Goal: Task Accomplishment & Management: Use online tool/utility

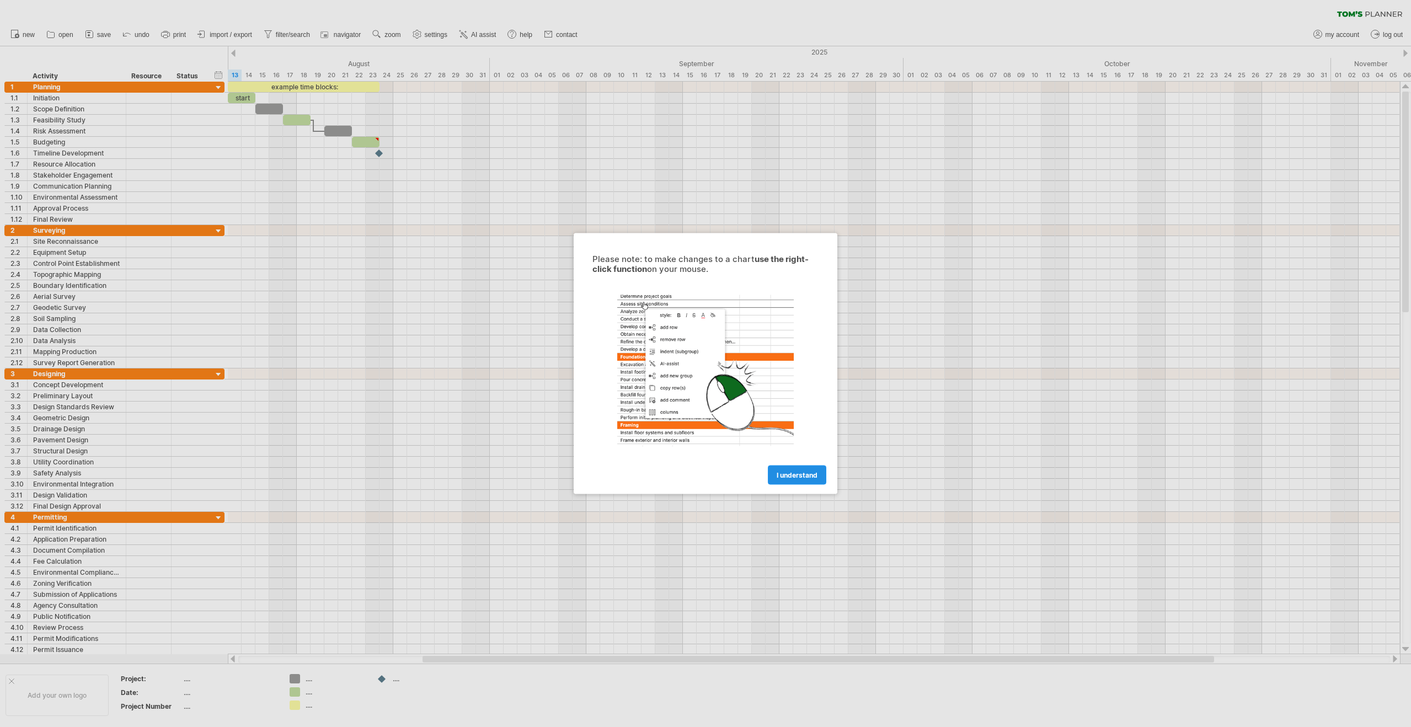
click at [784, 468] on link "I understand" at bounding box center [797, 475] width 58 height 19
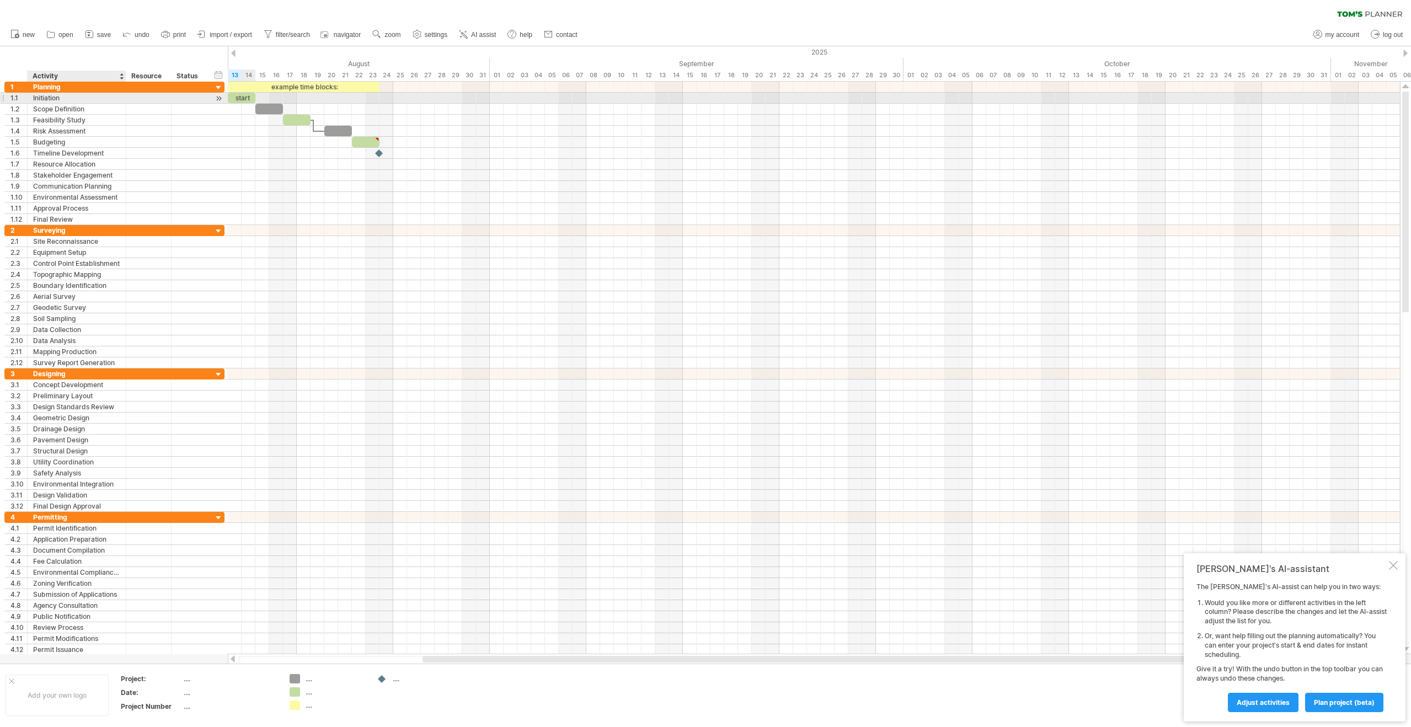
click at [47, 97] on div "Initiation" at bounding box center [76, 98] width 87 height 10
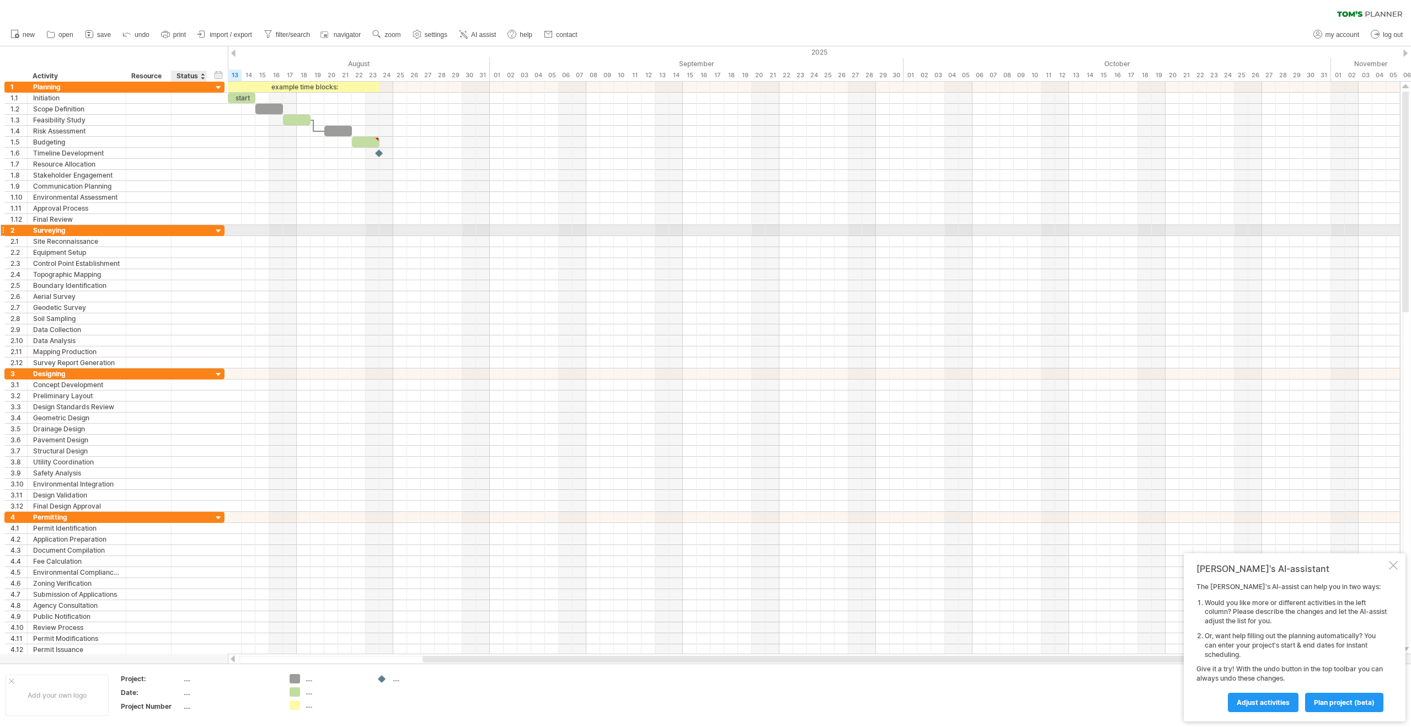
click at [220, 229] on div at bounding box center [218, 231] width 10 height 10
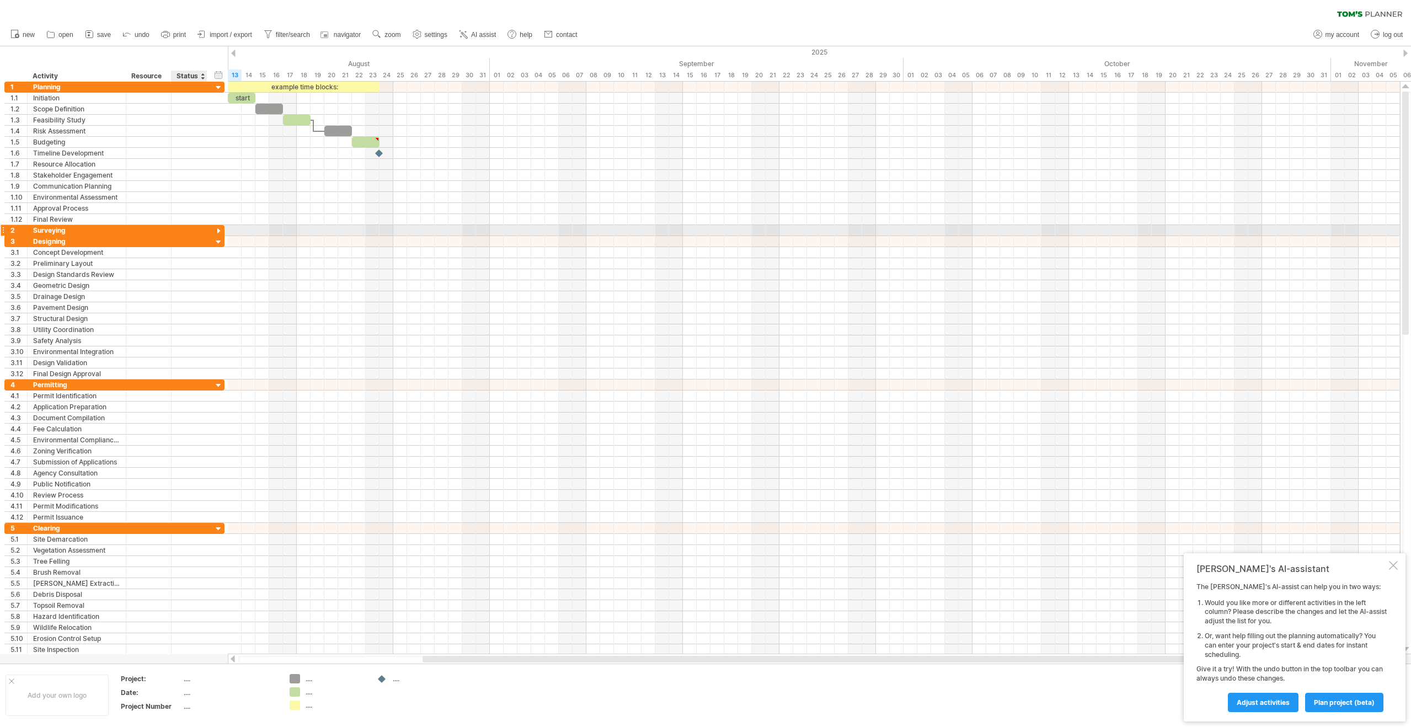
click at [220, 229] on div at bounding box center [218, 231] width 10 height 10
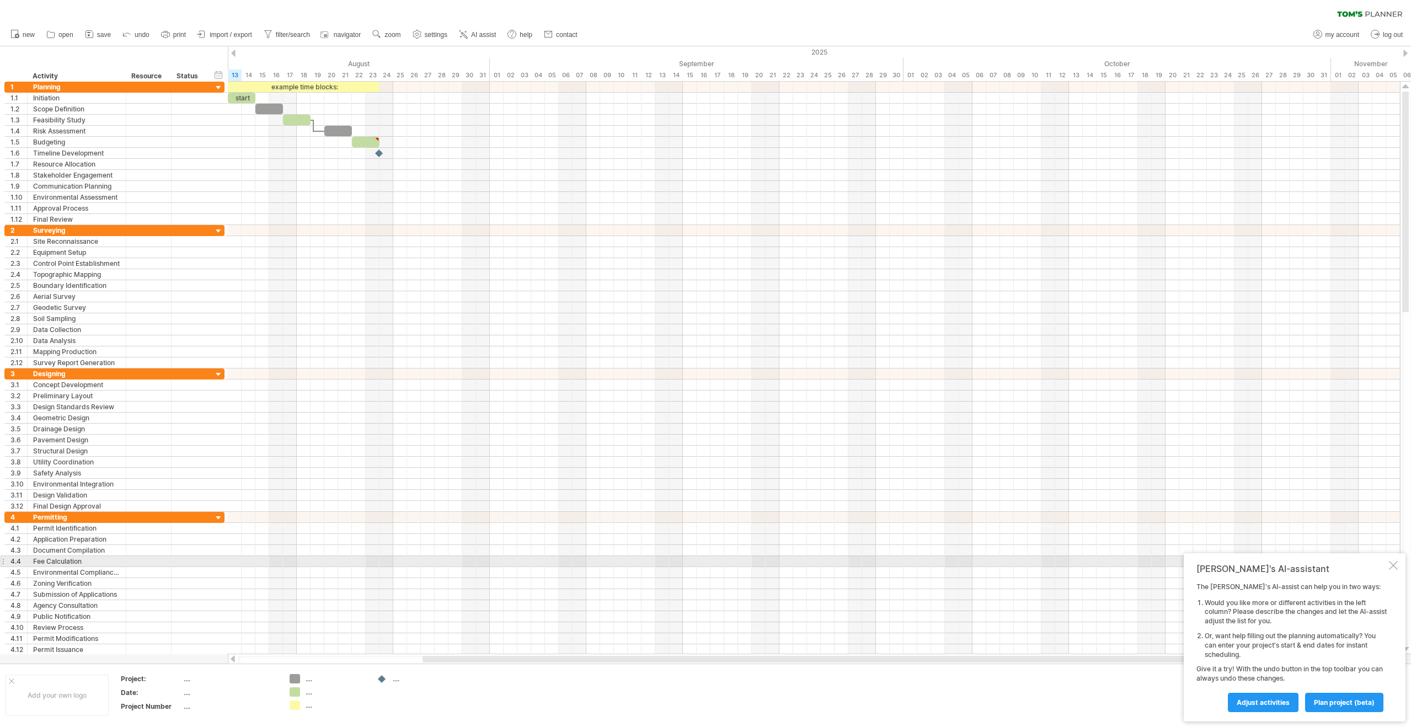
click at [1392, 566] on div at bounding box center [1393, 565] width 9 height 9
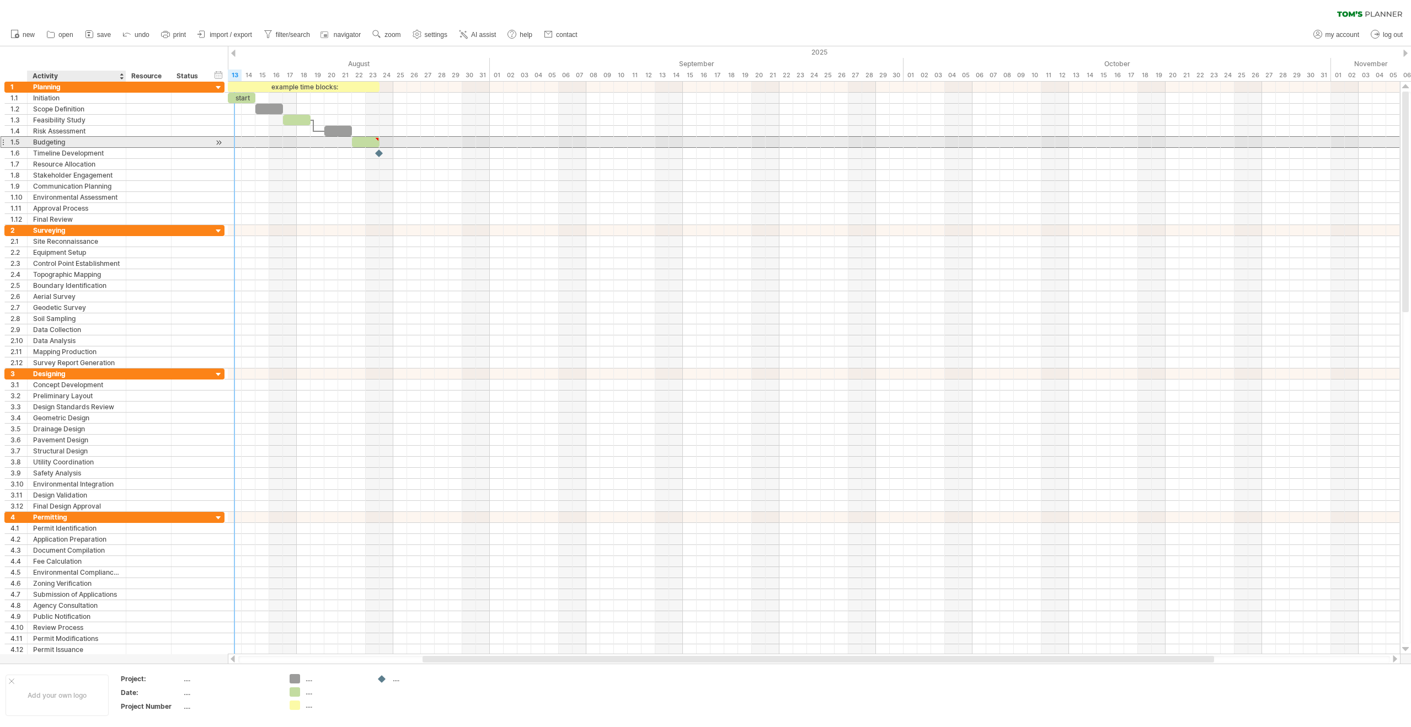
click at [77, 143] on div "Budgeting" at bounding box center [76, 142] width 87 height 10
click at [3, 143] on div at bounding box center [3, 142] width 4 height 12
click at [4, 143] on div at bounding box center [3, 142] width 4 height 12
click at [217, 143] on div at bounding box center [218, 143] width 10 height 12
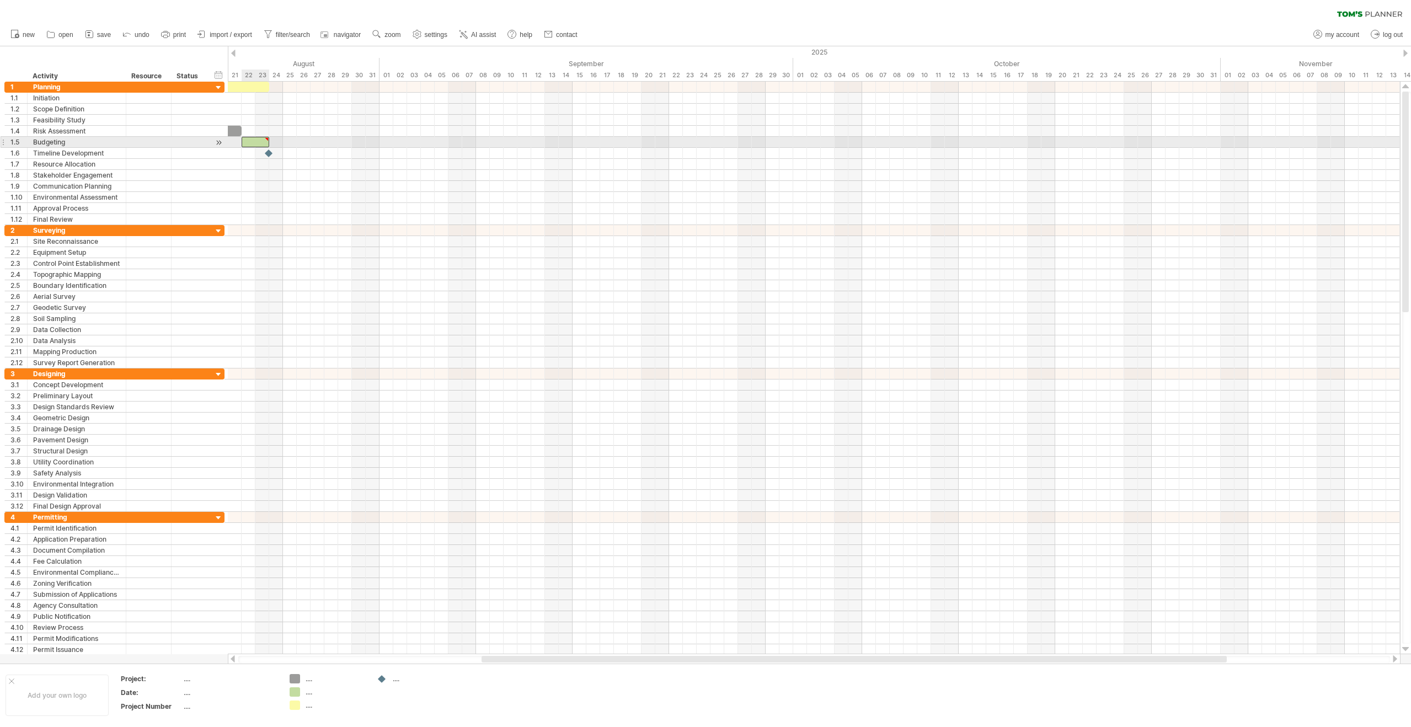
click at [260, 142] on div at bounding box center [256, 142] width 28 height 10
click at [266, 140] on div at bounding box center [266, 139] width 5 height 5
type textarea "**********"
click at [320, 145] on div at bounding box center [814, 142] width 1172 height 11
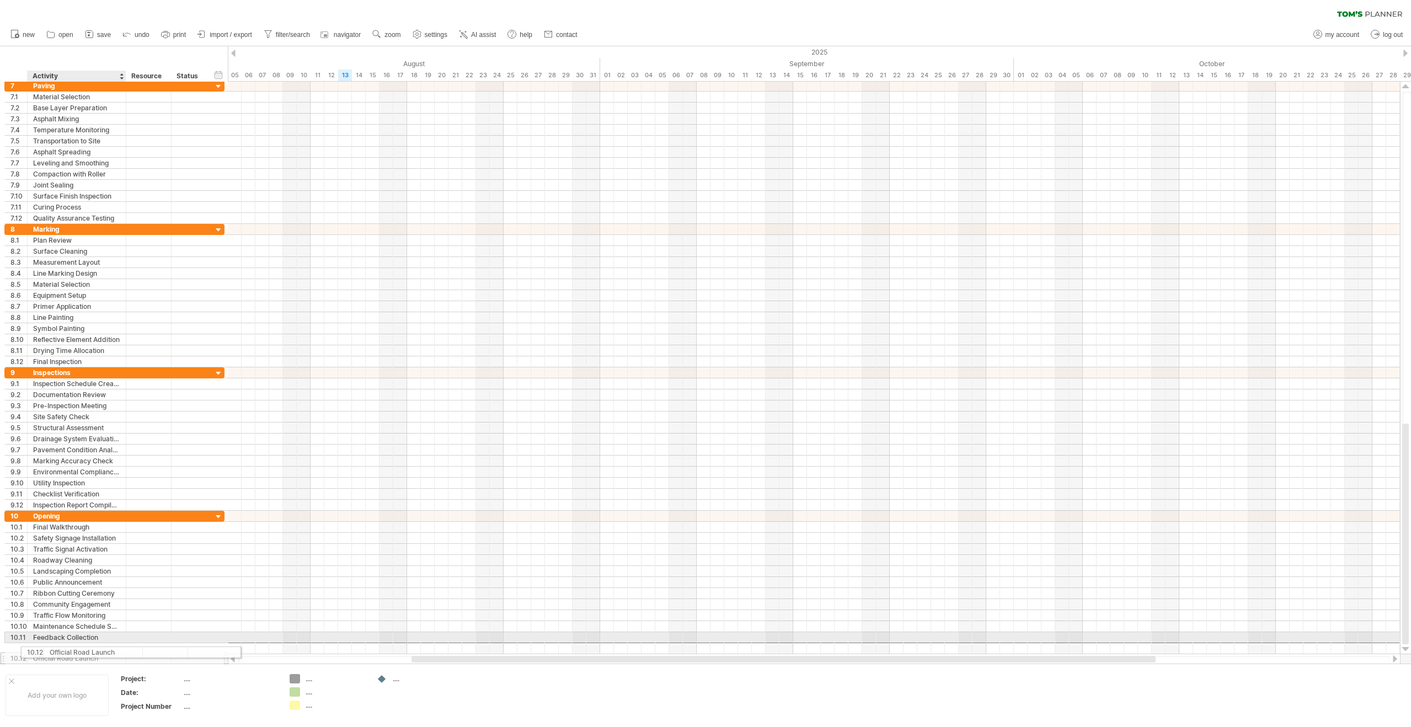
drag, startPoint x: 116, startPoint y: 648, endPoint x: 129, endPoint y: 650, distance: 13.4
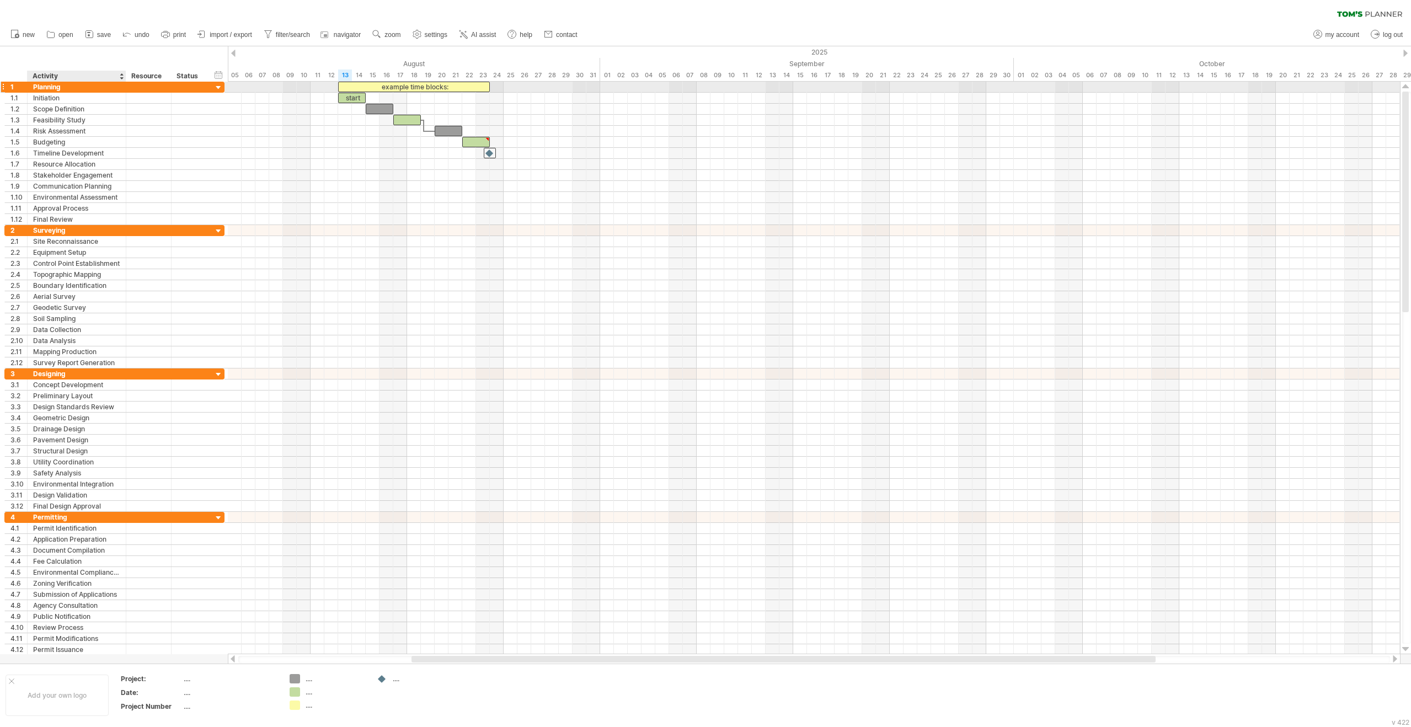
click at [60, 88] on div "Planning" at bounding box center [76, 87] width 87 height 10
click at [1058, 25] on div "new" at bounding box center [705, 34] width 1411 height 23
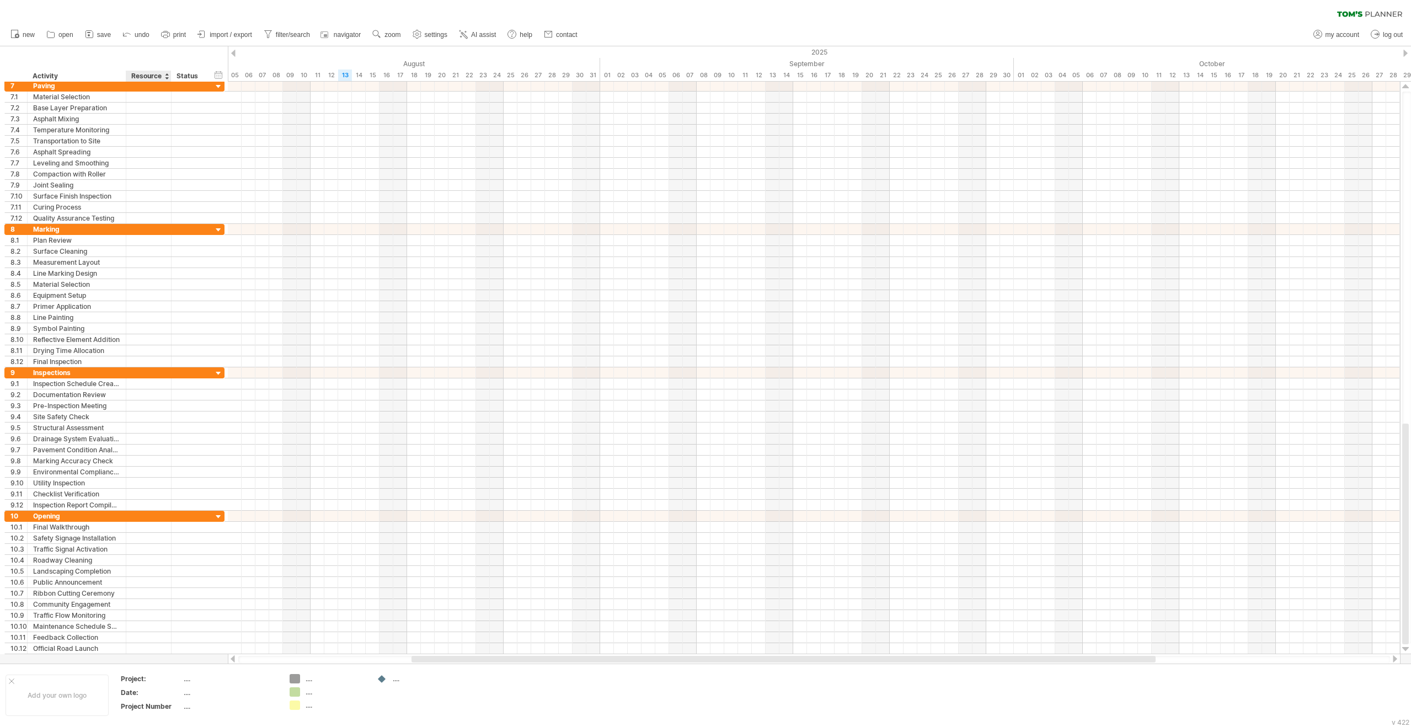
click at [167, 76] on div at bounding box center [166, 76] width 4 height 11
click at [145, 57] on div "hide start/end/duration show start/end/duration ******** Activity ******** Reso…" at bounding box center [114, 63] width 228 height 35
click at [949, 17] on div "clear filter reapply filter" at bounding box center [705, 11] width 1411 height 23
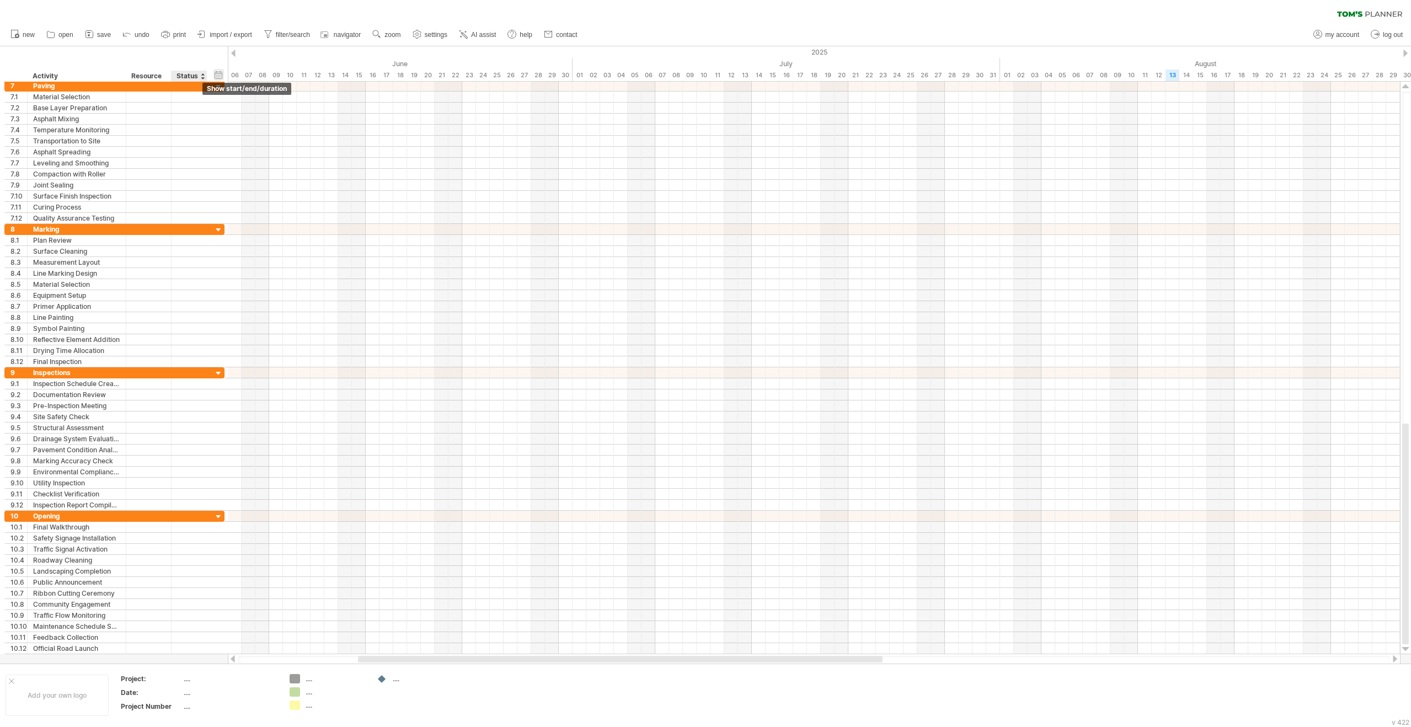
click at [217, 72] on div "hide start/end/duration show start/end/duration" at bounding box center [218, 75] width 10 height 12
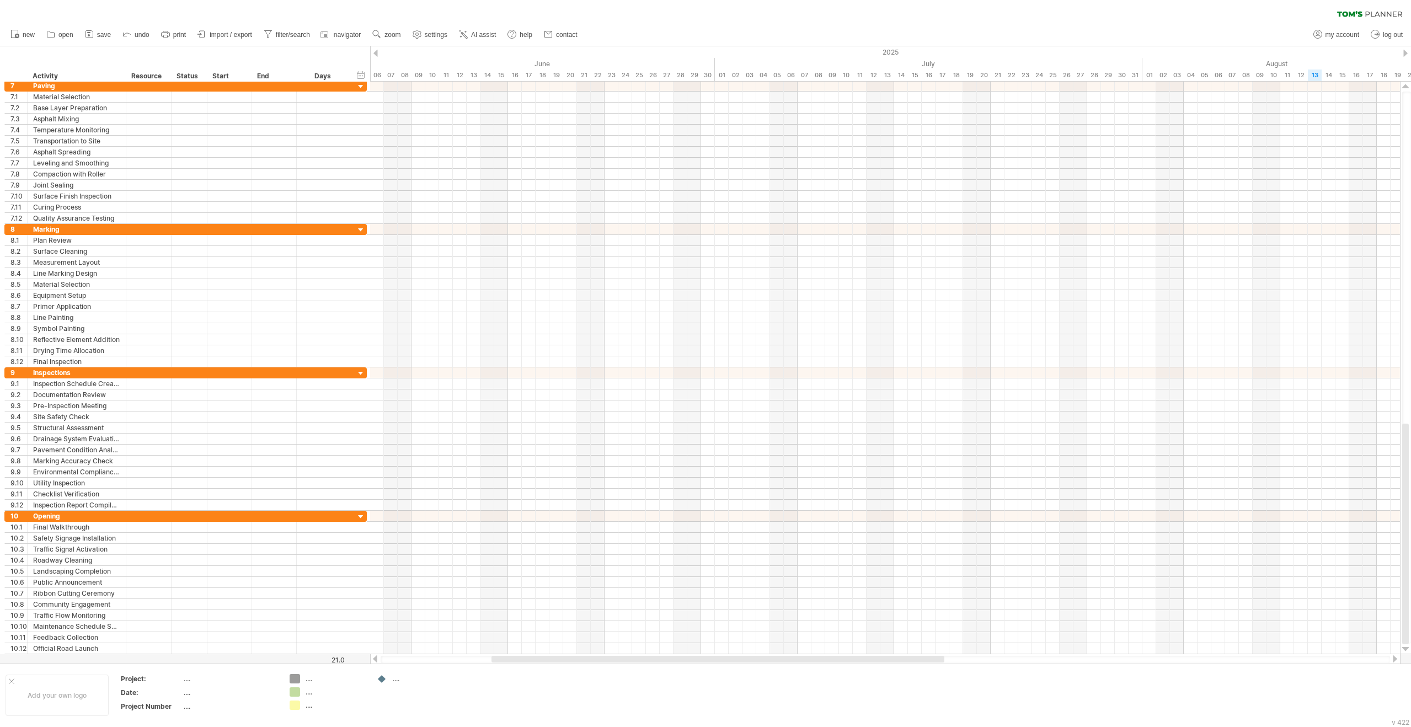
click at [1069, 20] on div "clear filter reapply filter" at bounding box center [705, 11] width 1411 height 23
click at [11, 682] on div at bounding box center [12, 681] width 6 height 6
click at [188, 677] on div "...." at bounding box center [213, 678] width 76 height 9
click at [194, 682] on div "...." at bounding box center [221, 678] width 60 height 9
click at [324, 709] on td "...." at bounding box center [300, 695] width 87 height 42
